Goal: Task Accomplishment & Management: Manage account settings

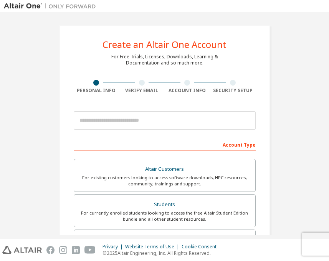
click at [143, 83] on div at bounding box center [142, 83] width 46 height 6
click at [184, 83] on div at bounding box center [187, 83] width 6 height 6
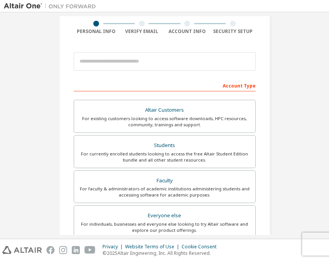
scroll to position [85, 0]
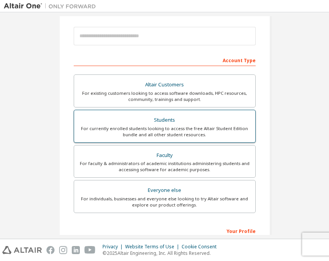
click at [201, 137] on div "For currently enrolled students looking to access the free Altair Student Editi…" at bounding box center [165, 132] width 172 height 12
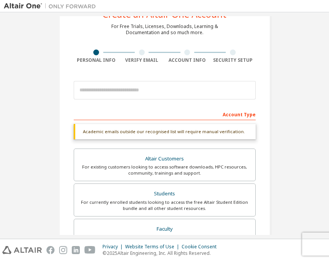
scroll to position [30, 0]
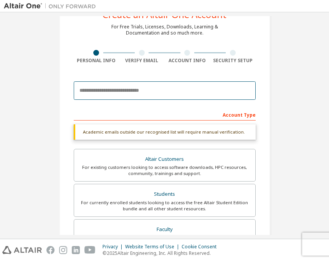
click at [149, 89] on input "email" at bounding box center [165, 90] width 182 height 18
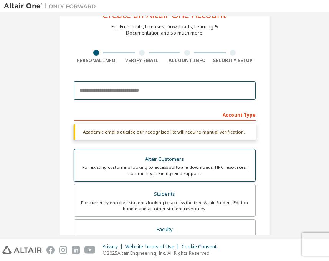
paste input "**********"
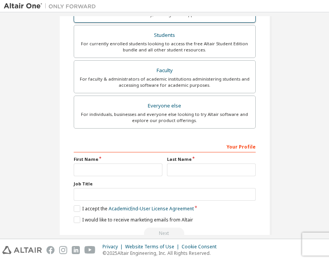
scroll to position [189, 0]
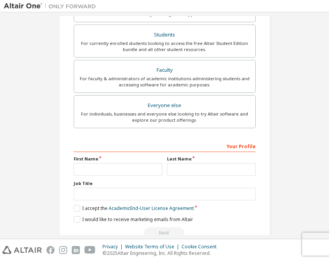
type input "**********"
click at [115, 173] on input "text" at bounding box center [118, 169] width 89 height 13
type input "*"
type input "*****"
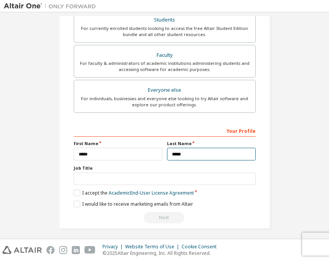
scroll to position [186, 0]
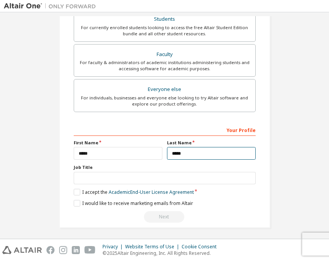
type input "*****"
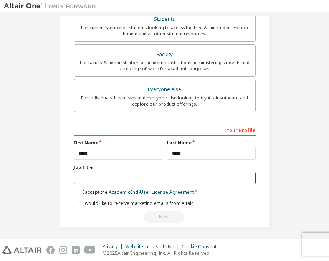
click at [98, 183] on input "text" at bounding box center [165, 178] width 182 height 13
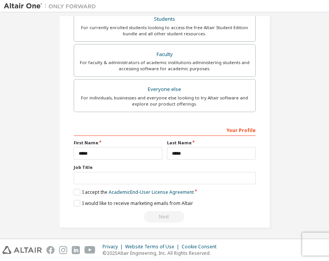
click at [71, 193] on div "**********" at bounding box center [164, 34] width 211 height 388
click at [80, 194] on label "I accept the Academic End-User License Agreement" at bounding box center [134, 192] width 120 height 7
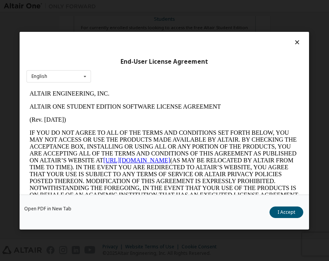
scroll to position [0, 0]
click at [293, 41] on icon at bounding box center [297, 42] width 8 height 7
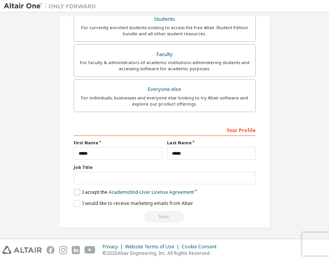
click at [78, 191] on label "I accept the Academic End-User License Agreement" at bounding box center [134, 192] width 120 height 7
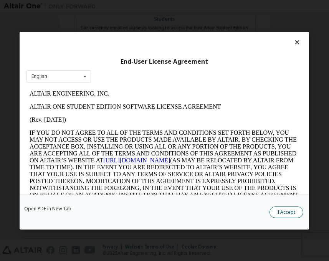
click at [288, 213] on button "I Accept" at bounding box center [287, 213] width 34 height 12
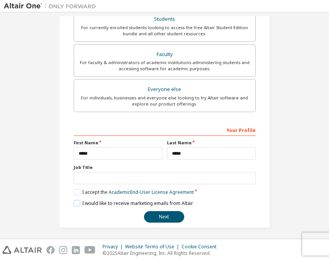
click at [74, 202] on label "I would like to receive marketing emails from Altair" at bounding box center [133, 203] width 119 height 7
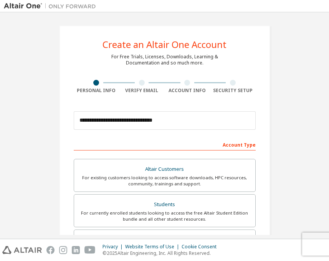
scroll to position [188, 0]
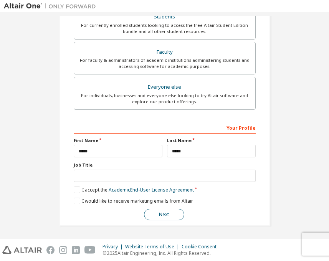
click at [168, 220] on button "Next" at bounding box center [164, 215] width 40 height 12
click at [164, 213] on button "Next" at bounding box center [164, 215] width 40 height 12
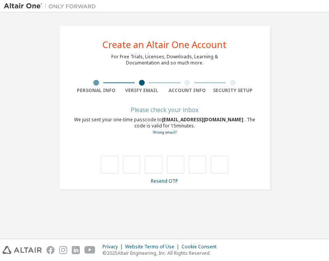
type input "*"
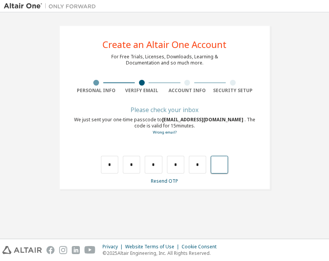
type input "*"
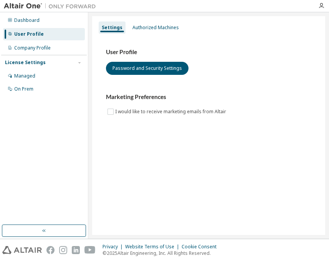
click at [262, 120] on div "User Profile Password and Security Settings Marketing Preferences I would like …" at bounding box center [209, 87] width 224 height 105
click at [138, 34] on div "Settings Authorized Machines" at bounding box center [209, 28] width 224 height 14
click at [151, 30] on div "Authorized Machines" at bounding box center [156, 28] width 46 height 6
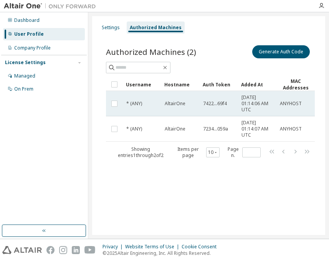
click at [209, 109] on td "7422...69f4" at bounding box center [219, 103] width 38 height 25
click at [213, 110] on td "7422...69f4" at bounding box center [219, 103] width 38 height 25
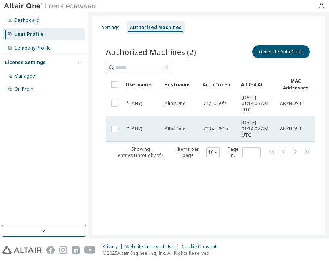
click at [219, 124] on td "7234...059a" at bounding box center [219, 128] width 38 height 25
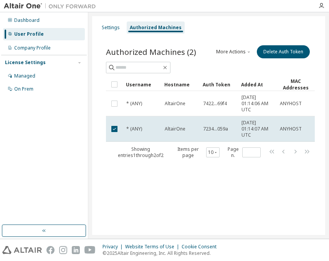
click at [219, 124] on td "7234...059a" at bounding box center [219, 128] width 38 height 25
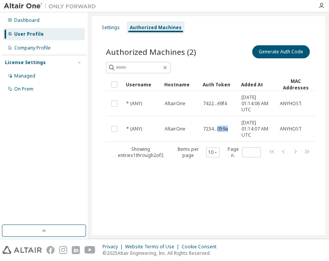
click at [219, 124] on td "7234...059a" at bounding box center [219, 128] width 38 height 25
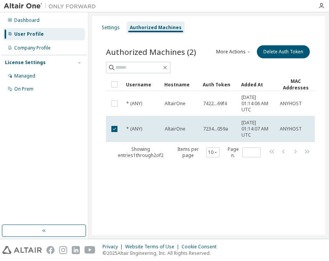
click at [219, 124] on td "7234...059a" at bounding box center [219, 128] width 38 height 25
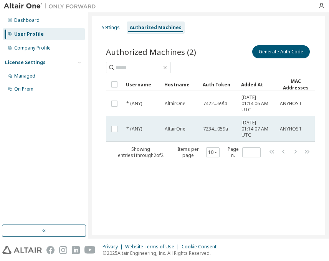
click at [223, 128] on span "7234...059a" at bounding box center [215, 129] width 25 height 6
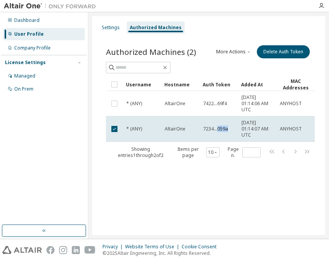
click at [223, 128] on span "7234...059a" at bounding box center [215, 129] width 25 height 6
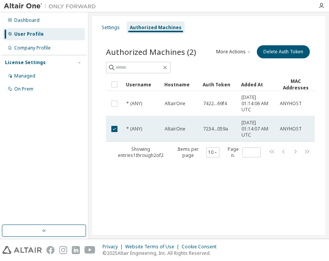
click at [223, 137] on td "7234...059a" at bounding box center [219, 128] width 38 height 25
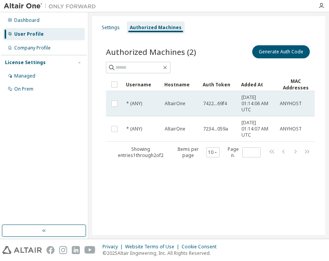
click at [216, 106] on span "7422...69f4" at bounding box center [215, 104] width 24 height 6
click at [235, 114] on td "7422...69f4" at bounding box center [219, 103] width 38 height 25
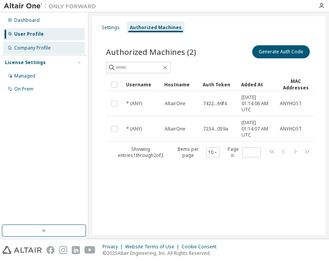
click at [48, 51] on div "Company Profile" at bounding box center [44, 48] width 82 height 12
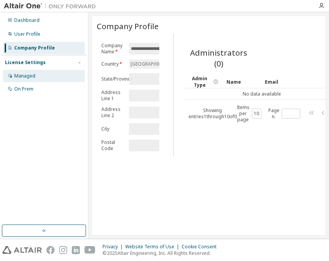
click at [48, 71] on div "Managed" at bounding box center [44, 76] width 82 height 12
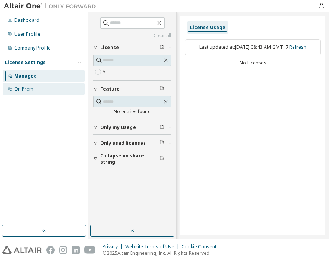
click at [48, 84] on div "On Prem" at bounding box center [44, 89] width 82 height 12
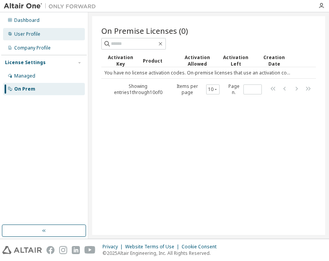
click at [47, 33] on div "User Profile" at bounding box center [44, 34] width 82 height 12
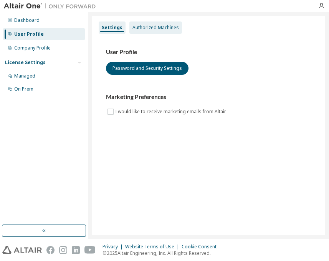
click at [159, 32] on div "Authorized Machines" at bounding box center [155, 28] width 53 height 12
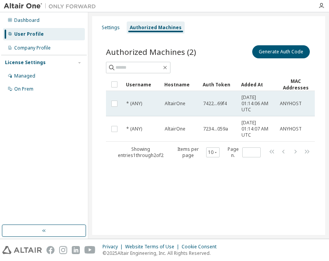
click at [223, 107] on td "7422...69f4" at bounding box center [219, 103] width 38 height 25
click at [218, 107] on td "7422...69f4" at bounding box center [219, 103] width 38 height 25
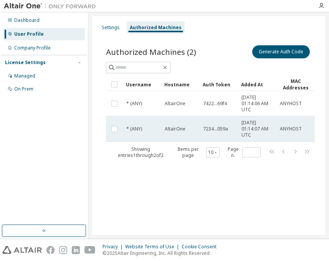
click at [224, 132] on td "7234...059a" at bounding box center [219, 128] width 38 height 25
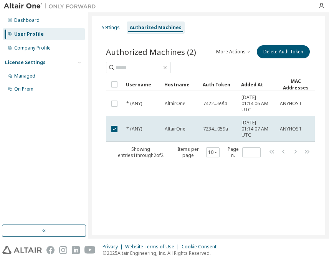
click at [224, 132] on td "7234...059a" at bounding box center [219, 128] width 38 height 25
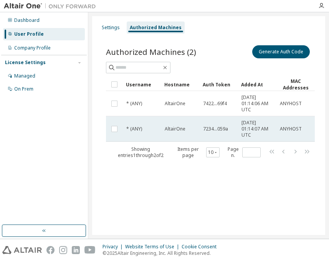
click at [220, 132] on td "7234...059a" at bounding box center [219, 128] width 38 height 25
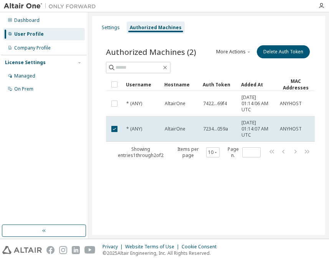
click at [220, 132] on td "7234...059a" at bounding box center [219, 128] width 38 height 25
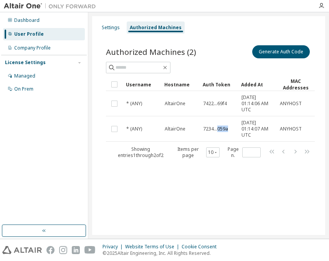
click at [220, 132] on td "7234...059a" at bounding box center [219, 128] width 38 height 25
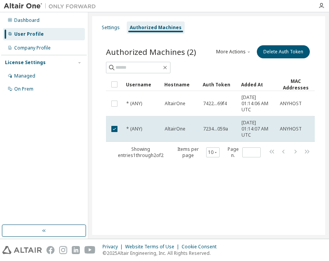
click at [243, 46] on button "More Actions" at bounding box center [233, 51] width 37 height 13
click at [230, 50] on button "More Actions" at bounding box center [233, 51] width 37 height 13
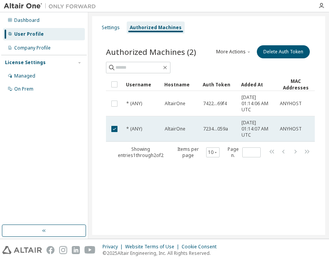
click at [212, 139] on td "7234...059a" at bounding box center [219, 128] width 38 height 25
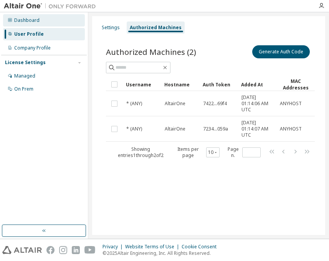
click at [28, 19] on div "Dashboard" at bounding box center [26, 20] width 25 height 6
